Goal: Information Seeking & Learning: Learn about a topic

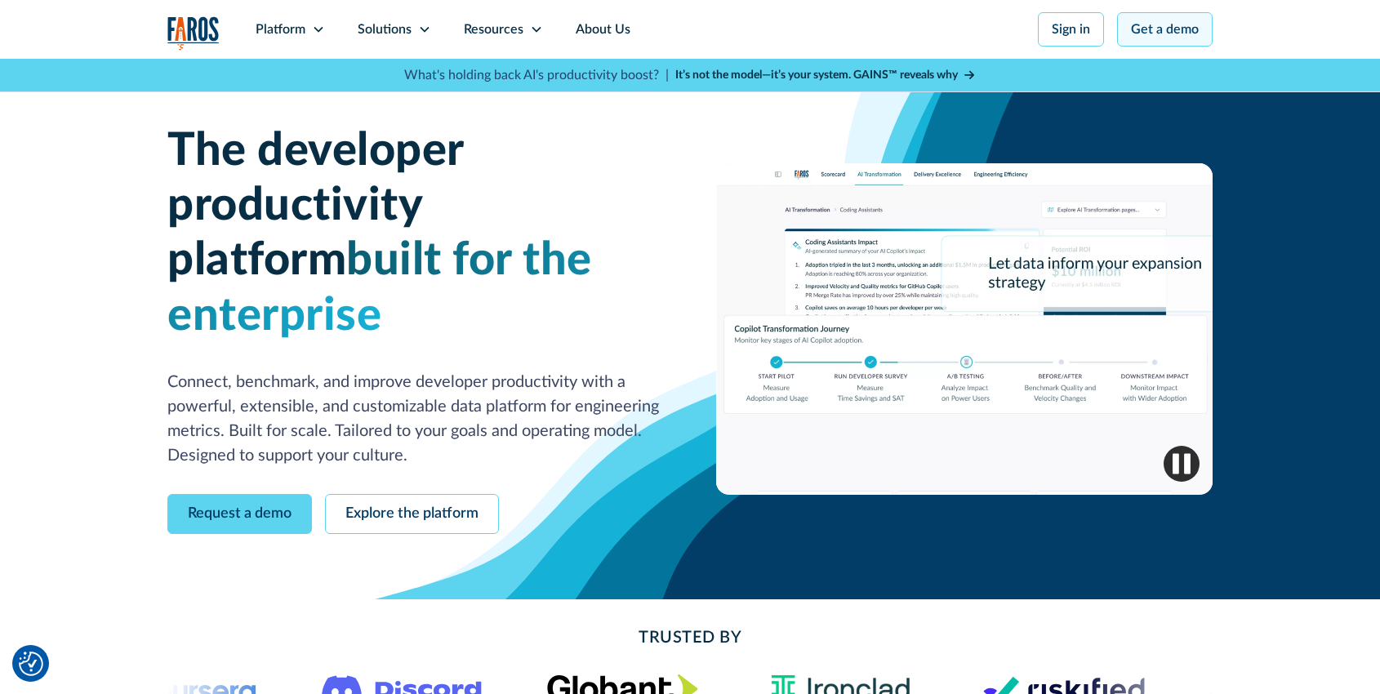
click at [1168, 35] on link "Get a demo" at bounding box center [1165, 29] width 96 height 34
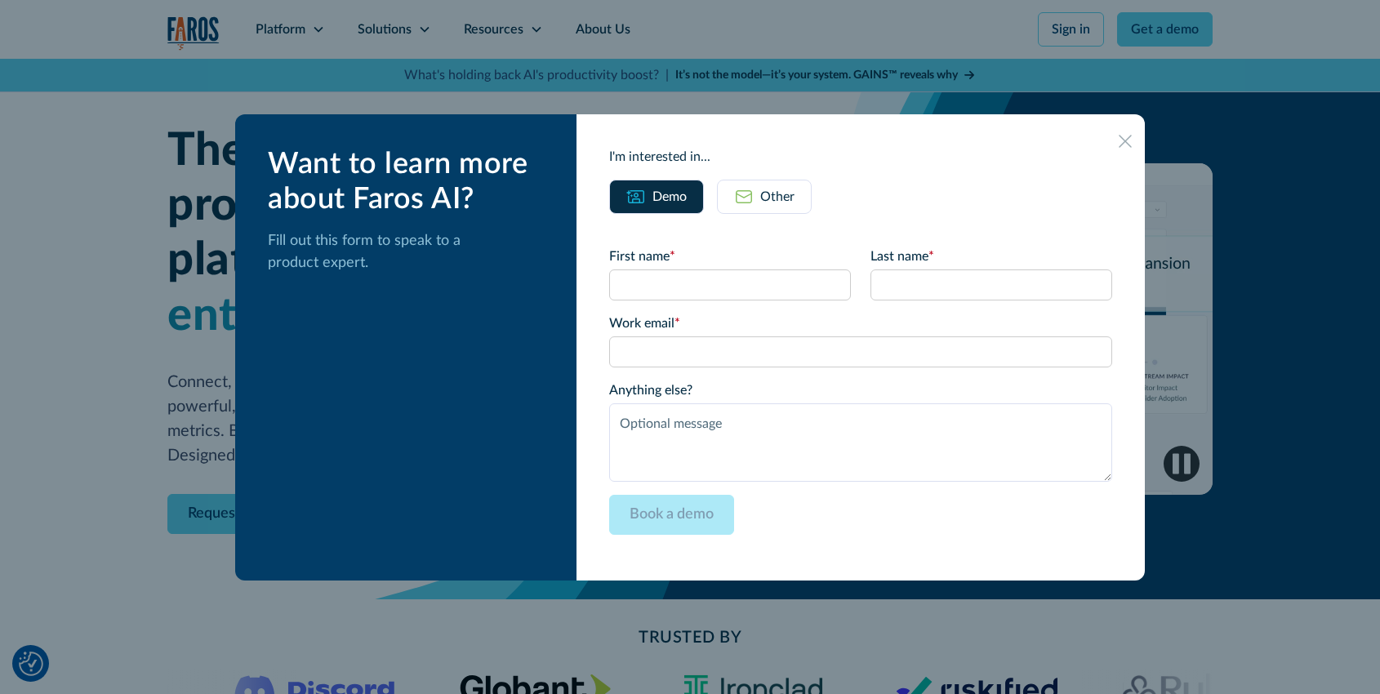
click at [1118, 143] on icon at bounding box center [1124, 141] width 13 height 13
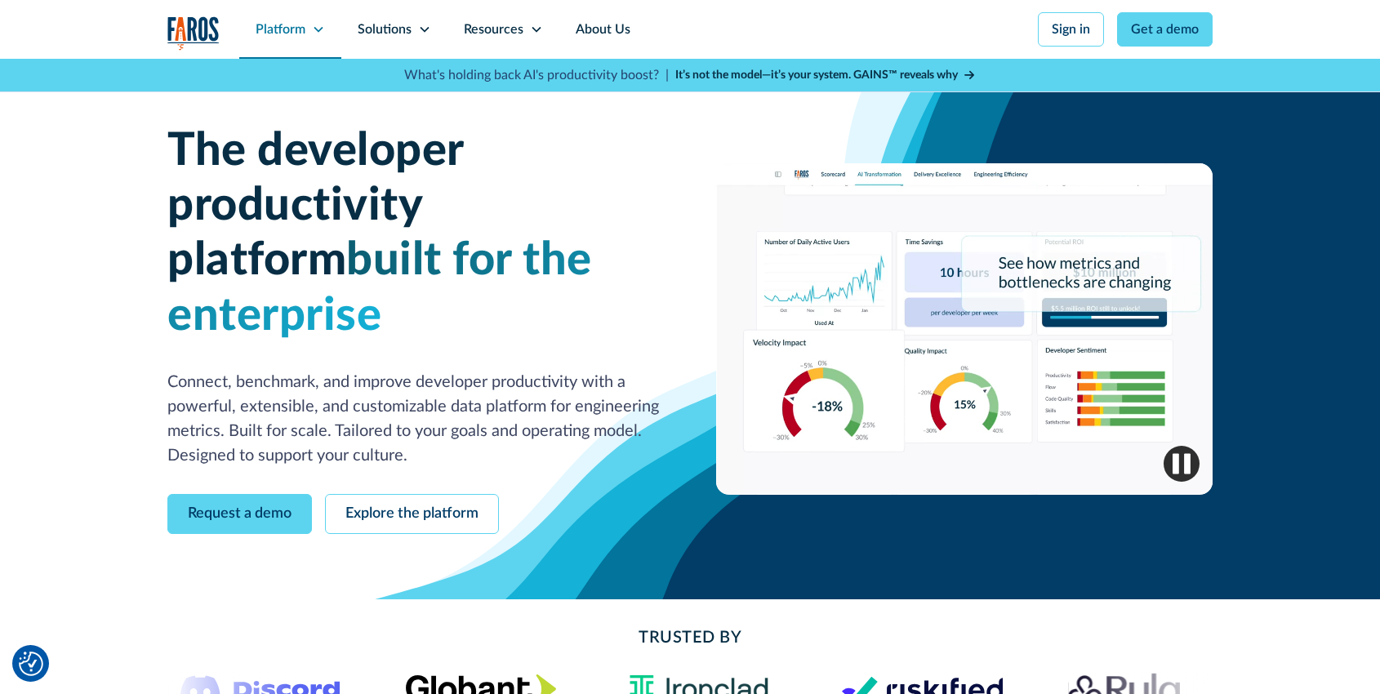
click at [292, 30] on div "Platform" at bounding box center [281, 30] width 50 height 20
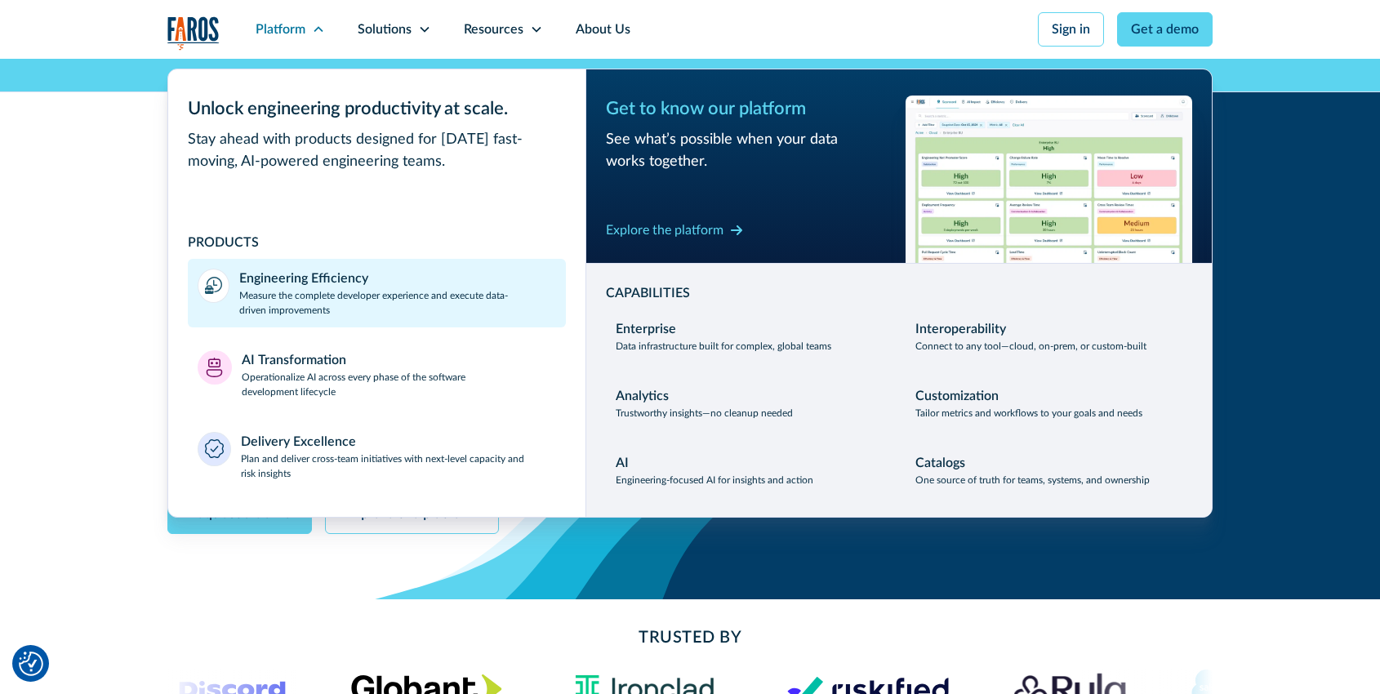
click at [396, 313] on p "Measure the complete developer experience and execute data-driven improvements" at bounding box center [397, 302] width 317 height 29
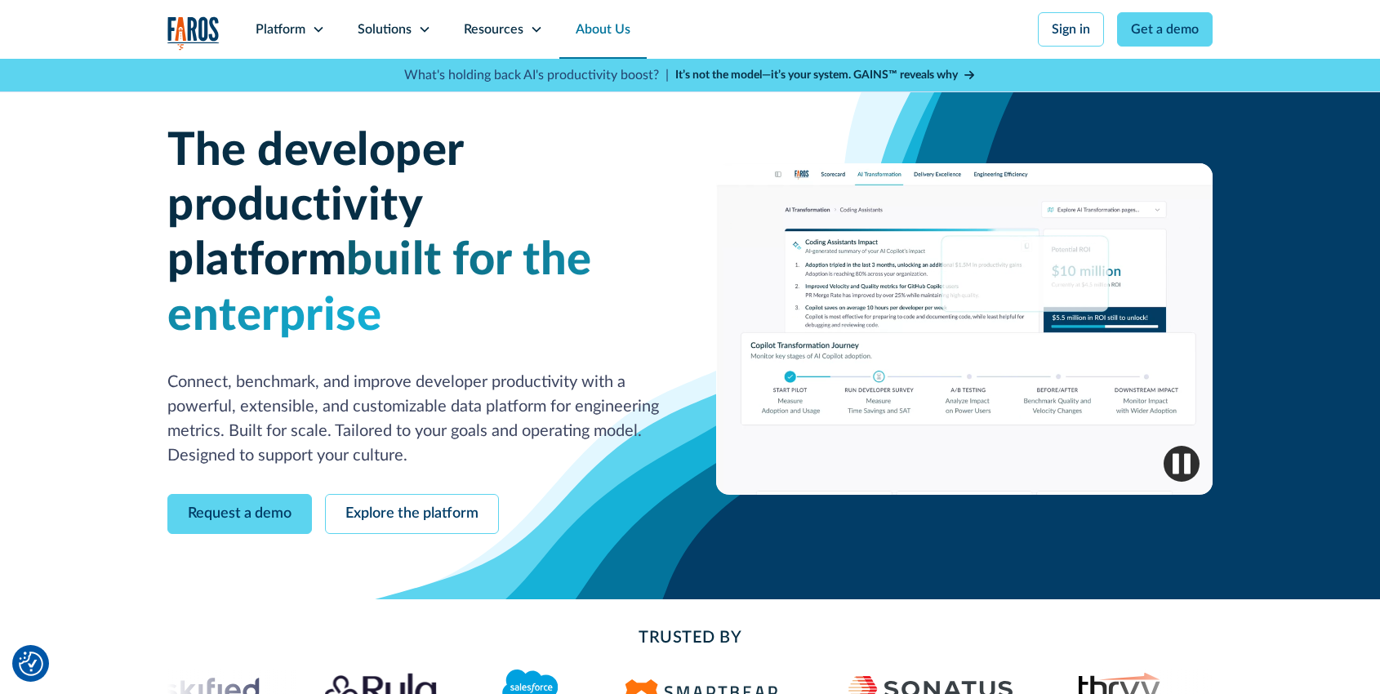
click at [611, 47] on link "About Us" at bounding box center [602, 29] width 87 height 59
